Goal: Browse casually: Explore the website without a specific task or goal

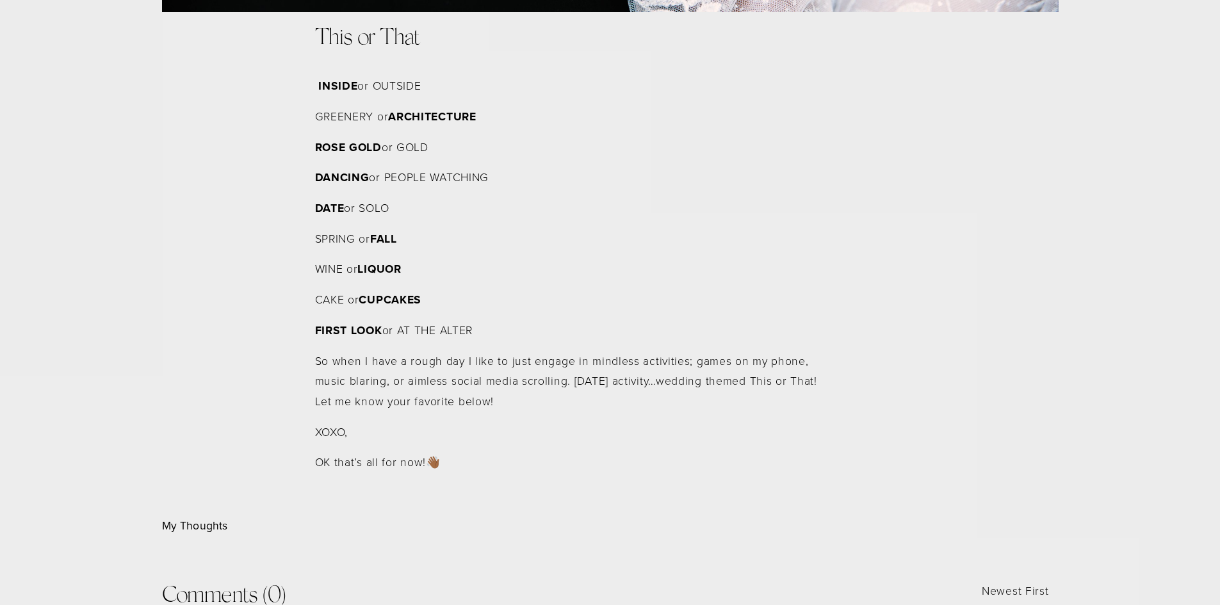
scroll to position [897, 0]
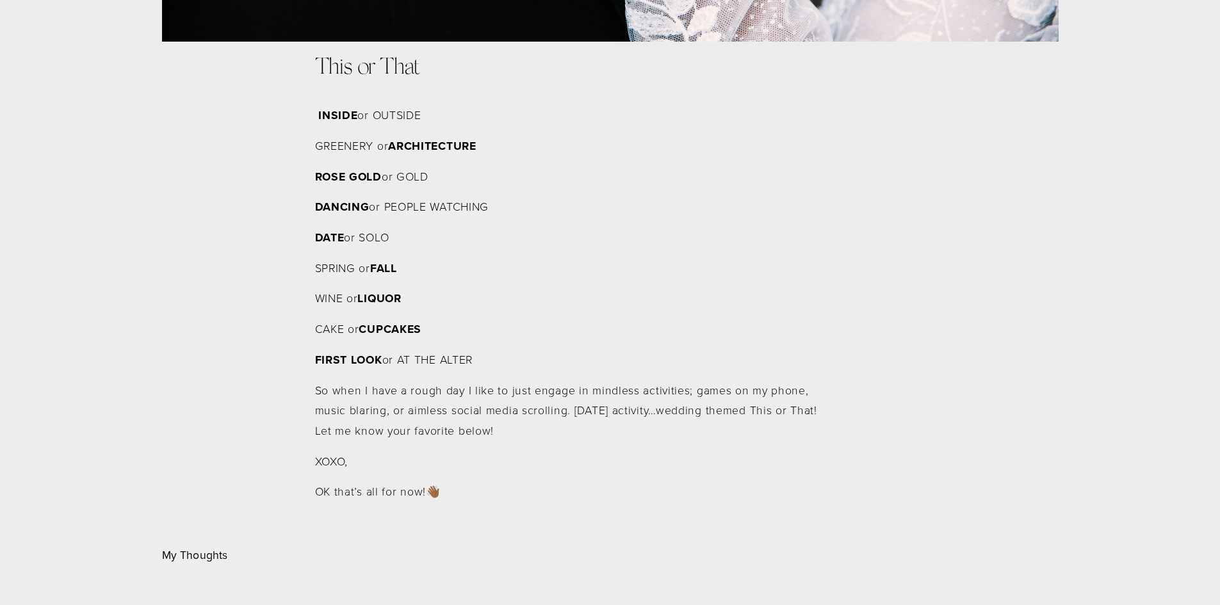
drag, startPoint x: 328, startPoint y: 178, endPoint x: 458, endPoint y: 194, distance: 131.0
click at [448, 182] on p "ROSE GOLD or GOLD" at bounding box center [572, 177] width 514 height 20
click at [465, 200] on p "DANCING or PEOPLE WATCHING" at bounding box center [572, 207] width 514 height 20
drag, startPoint x: 499, startPoint y: 206, endPoint x: 267, endPoint y: 214, distance: 232.0
click at [267, 214] on div "This or That INSIDE or OUTSIDE GREENERY or ARCHITECTURE ROSE GOLD or GOLD DANCI…" at bounding box center [610, 277] width 918 height 471
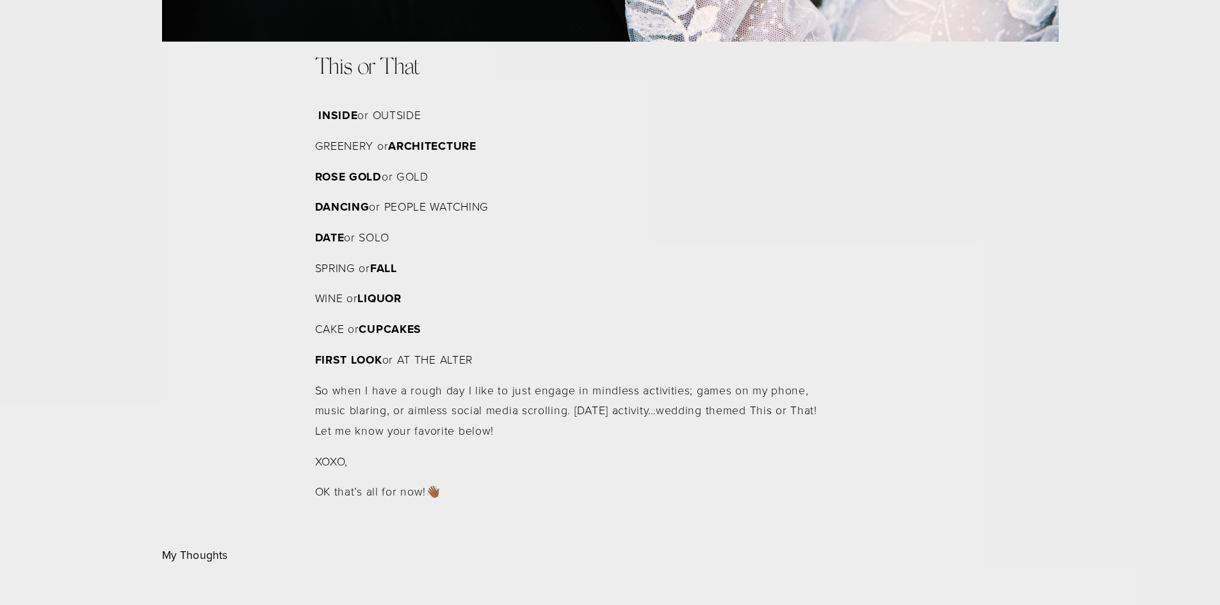
click at [428, 326] on p "CAKE or CUPCAKES" at bounding box center [572, 329] width 514 height 20
drag, startPoint x: 481, startPoint y: 367, endPoint x: 298, endPoint y: 226, distance: 230.6
click at [298, 226] on div "This or That INSIDE or OUTSIDE GREENERY or ARCHITECTURE ROSE GOLD or GOLD DANCI…" at bounding box center [610, 277] width 918 height 471
click at [358, 243] on p "DATE or SOLO" at bounding box center [572, 237] width 514 height 20
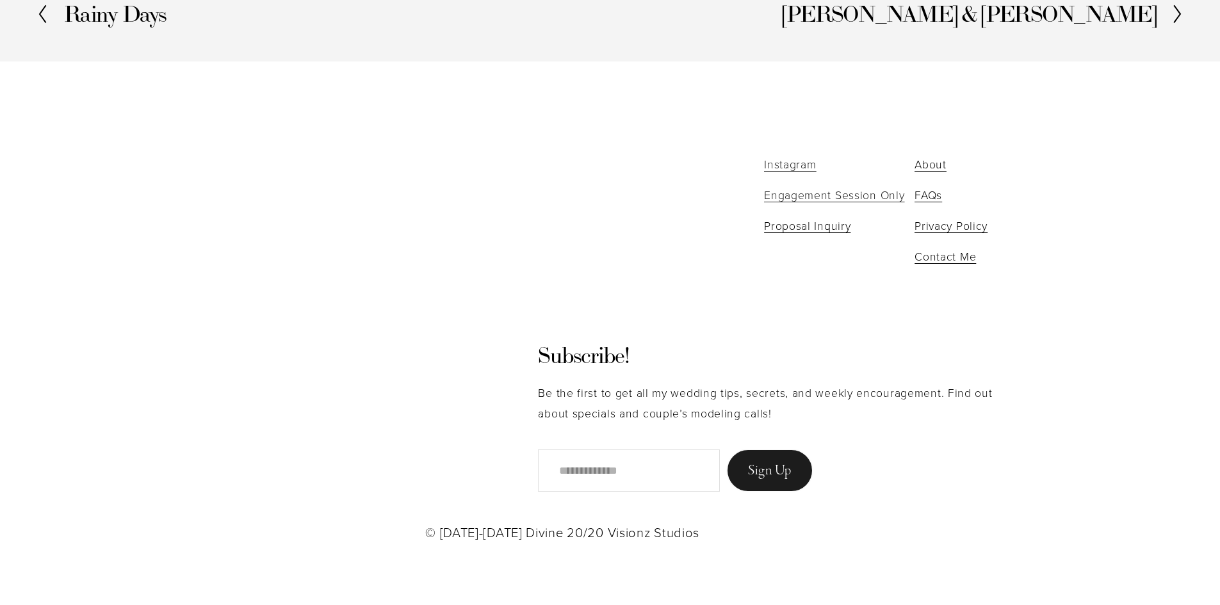
scroll to position [1764, 0]
